Goal: Task Accomplishment & Management: Manage account settings

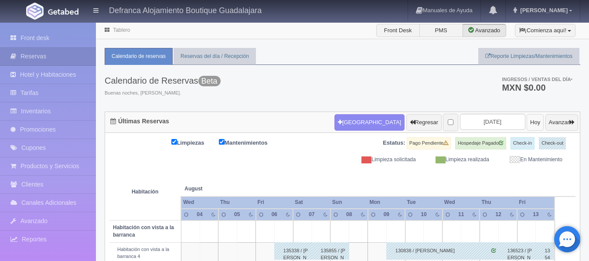
click at [526, 121] on button "Hoy" at bounding box center [534, 122] width 17 height 17
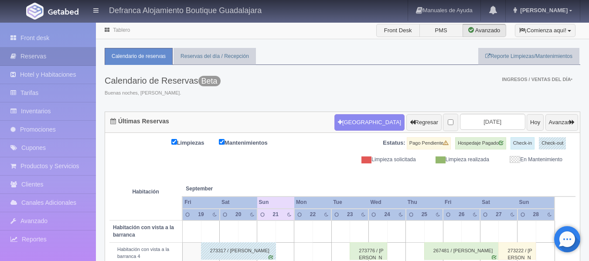
scroll to position [87, 0]
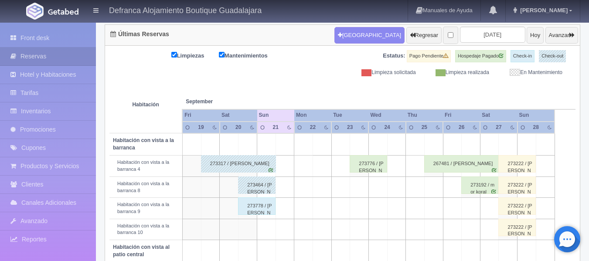
click at [365, 164] on div "273776 / Alondra Roxana Gonzalez Medina" at bounding box center [367, 163] width 37 height 17
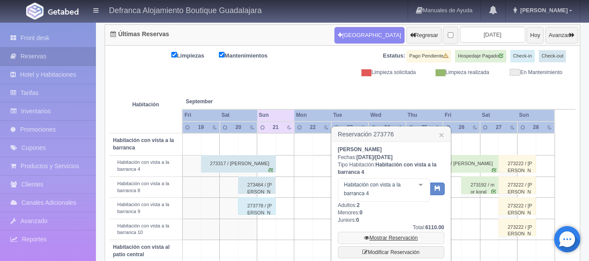
click at [374, 238] on link "Mostrar Reservación" at bounding box center [391, 238] width 106 height 12
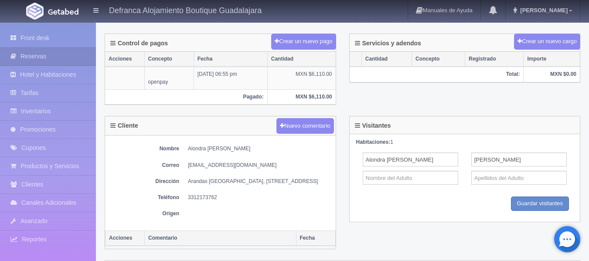
scroll to position [261, 0]
